Goal: Information Seeking & Learning: Learn about a topic

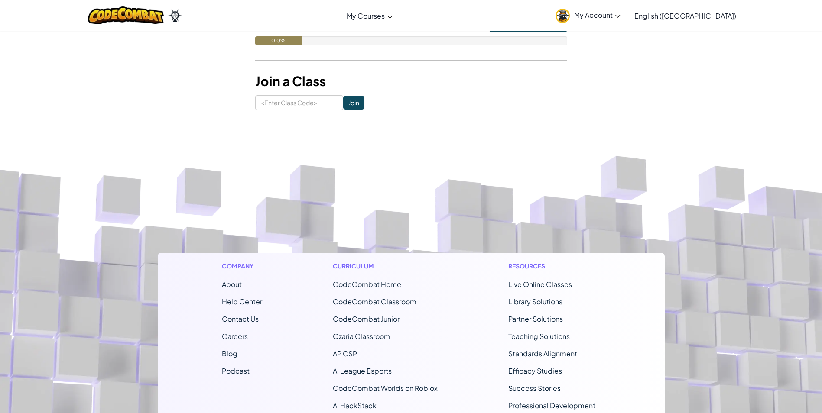
scroll to position [46, 0]
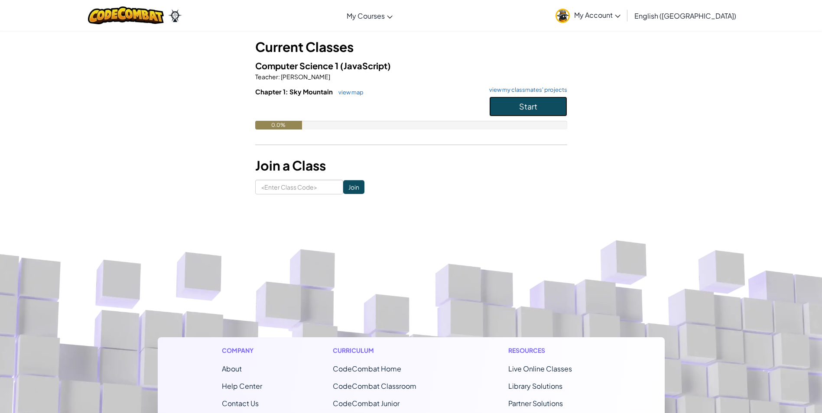
click at [527, 110] on span "Start" at bounding box center [528, 106] width 18 height 10
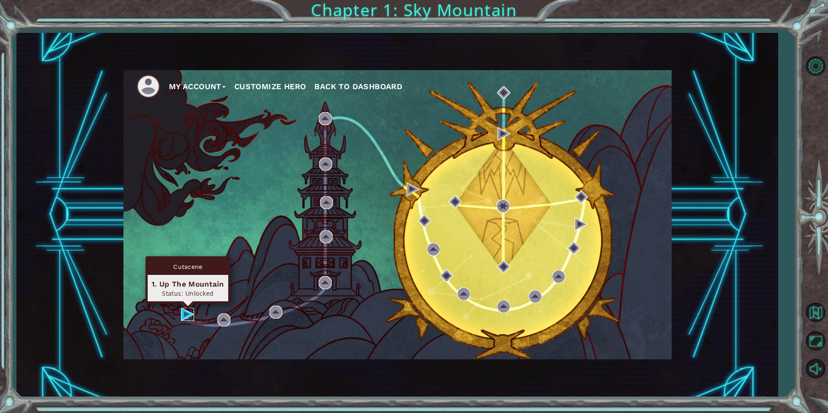
click at [183, 314] on img at bounding box center [187, 314] width 13 height 13
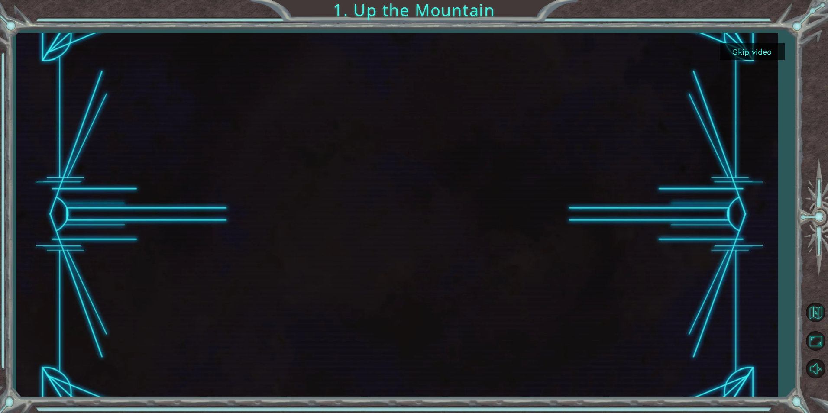
click at [555, 211] on div at bounding box center [398, 215] width 647 height 364
click at [504, 206] on div at bounding box center [398, 215] width 647 height 364
click at [754, 55] on button "Skip video" at bounding box center [752, 51] width 65 height 17
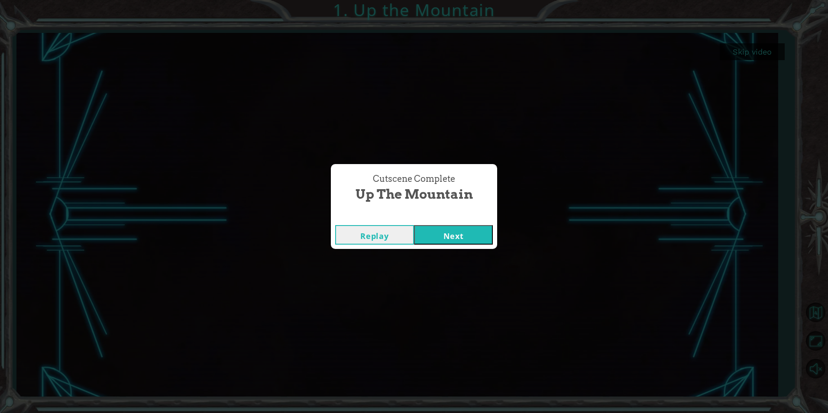
click at [379, 230] on button "Replay" at bounding box center [374, 234] width 79 height 19
